Goal: Transaction & Acquisition: Purchase product/service

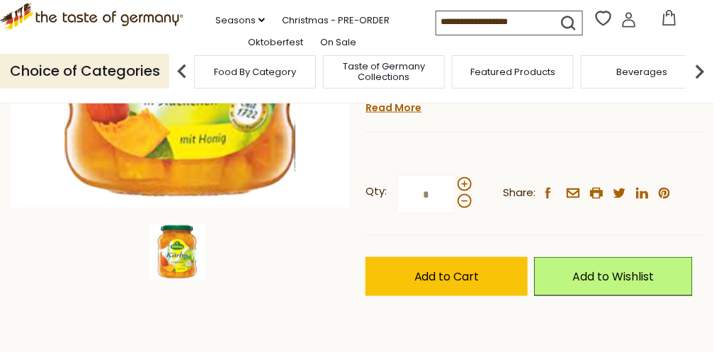
scroll to position [330, 0]
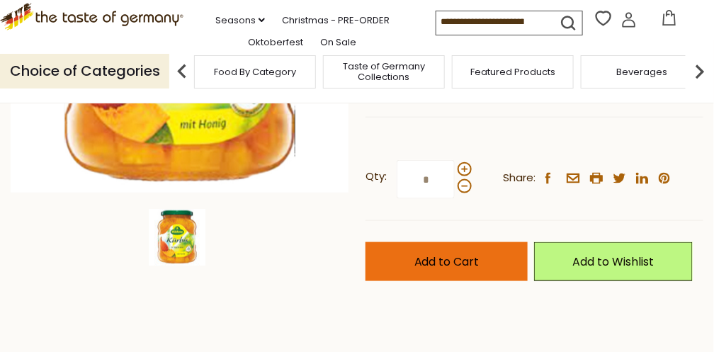
click at [437, 254] on span "Add to Cart" at bounding box center [446, 262] width 65 height 16
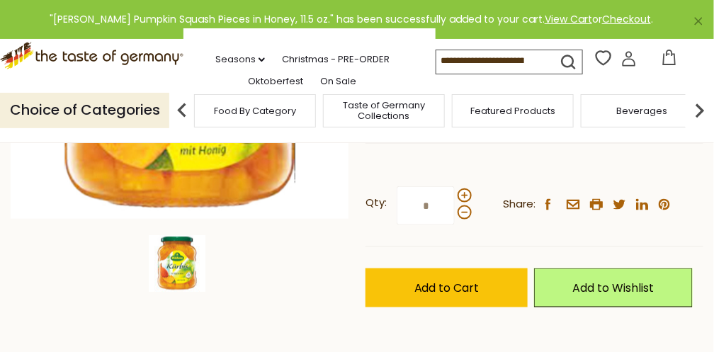
scroll to position [188, 0]
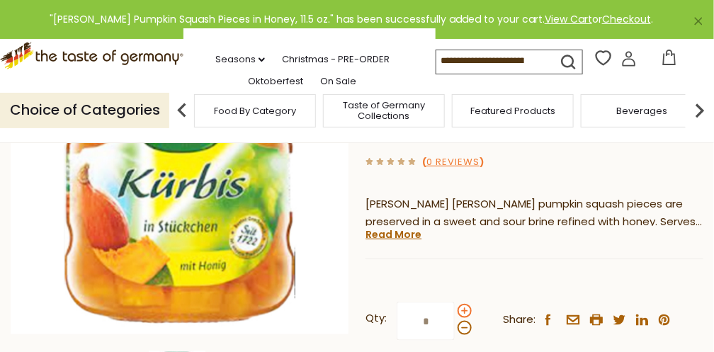
click at [465, 304] on span at bounding box center [465, 311] width 14 height 14
click at [455, 302] on input "*" at bounding box center [426, 321] width 58 height 39
click at [463, 321] on span at bounding box center [465, 328] width 14 height 14
click at [455, 302] on input "*" at bounding box center [426, 321] width 58 height 39
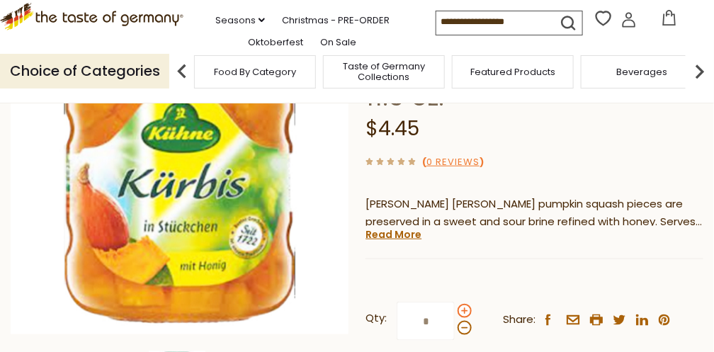
click at [464, 304] on span at bounding box center [465, 311] width 14 height 14
click at [455, 302] on input "*" at bounding box center [426, 321] width 58 height 39
click at [465, 321] on span at bounding box center [465, 328] width 14 height 14
click at [455, 302] on input "*" at bounding box center [426, 321] width 58 height 39
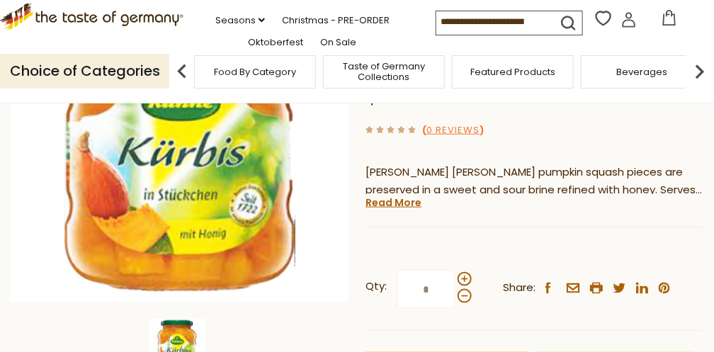
scroll to position [283, 0]
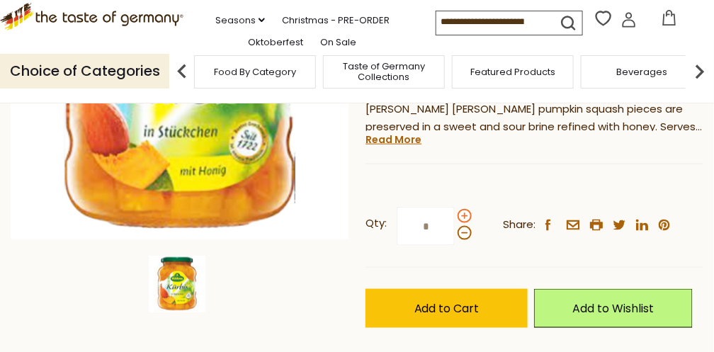
click at [463, 209] on span at bounding box center [465, 216] width 14 height 14
click at [455, 207] on input "*" at bounding box center [426, 226] width 58 height 39
click at [463, 209] on span at bounding box center [465, 216] width 14 height 14
click at [455, 207] on input "*" at bounding box center [426, 226] width 58 height 39
click at [461, 226] on span at bounding box center [465, 233] width 14 height 14
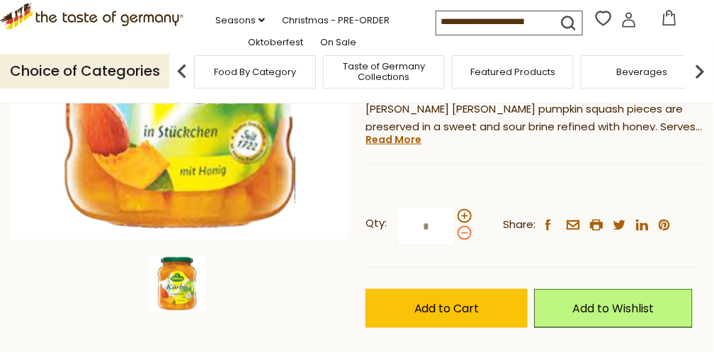
click at [455, 207] on input "*" at bounding box center [426, 226] width 58 height 39
type input "*"
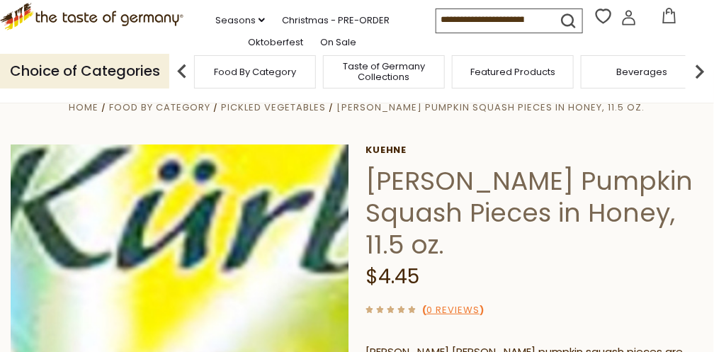
scroll to position [0, 0]
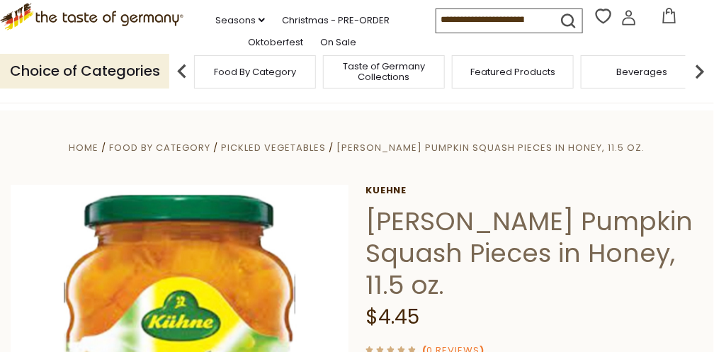
click at [662, 19] on icon at bounding box center [670, 16] width 16 height 16
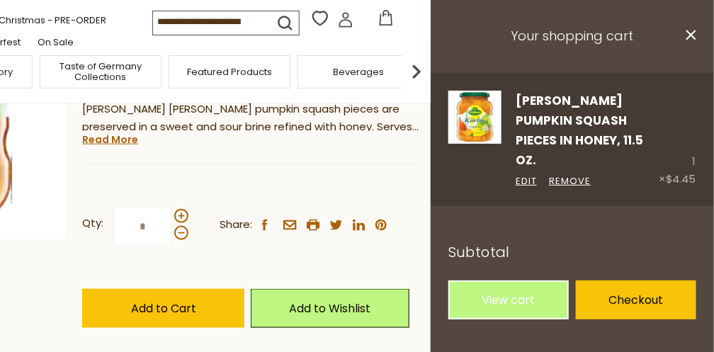
scroll to position [236, 0]
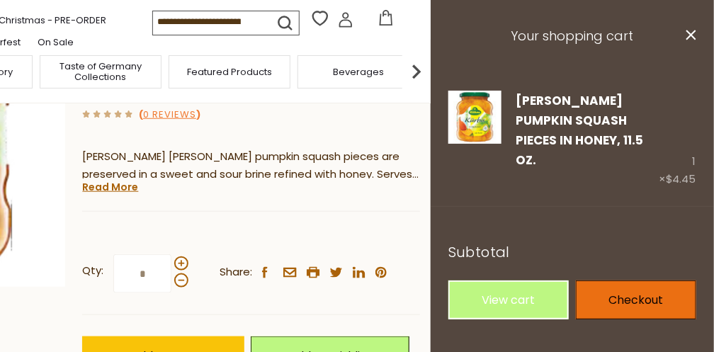
click at [618, 281] on link "Checkout" at bounding box center [636, 300] width 120 height 39
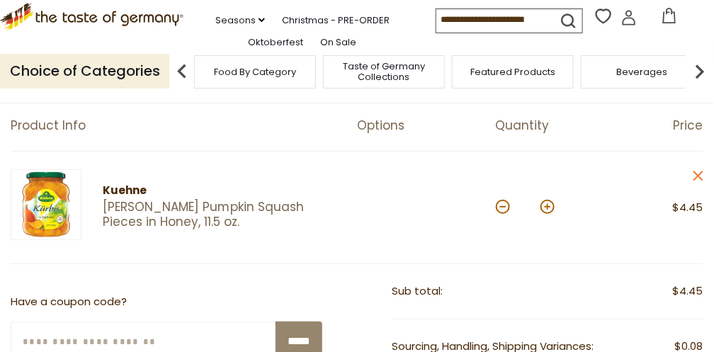
scroll to position [142, 0]
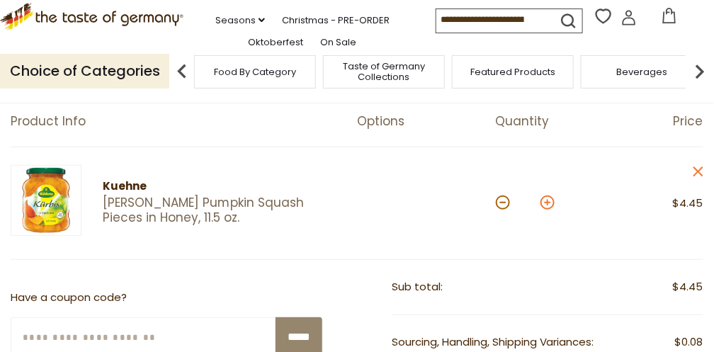
click at [545, 203] on button at bounding box center [548, 203] width 14 height 14
type input "*"
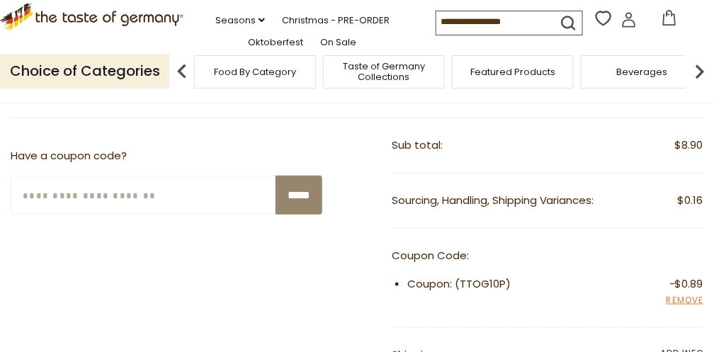
scroll to position [236, 0]
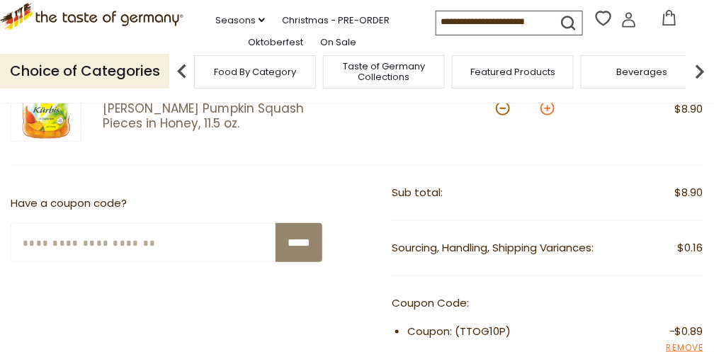
click at [547, 108] on button at bounding box center [548, 108] width 14 height 14
type input "*"
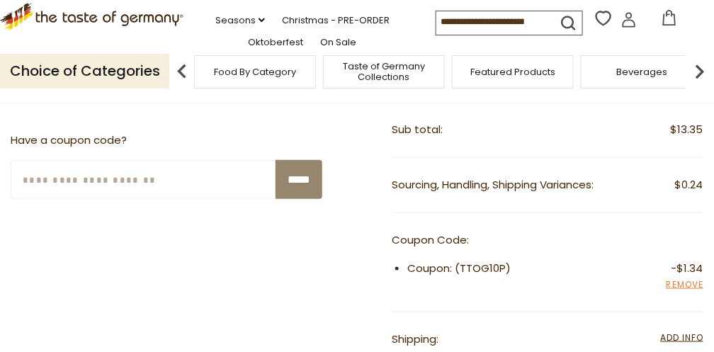
scroll to position [425, 0]
